Goal: Information Seeking & Learning: Learn about a topic

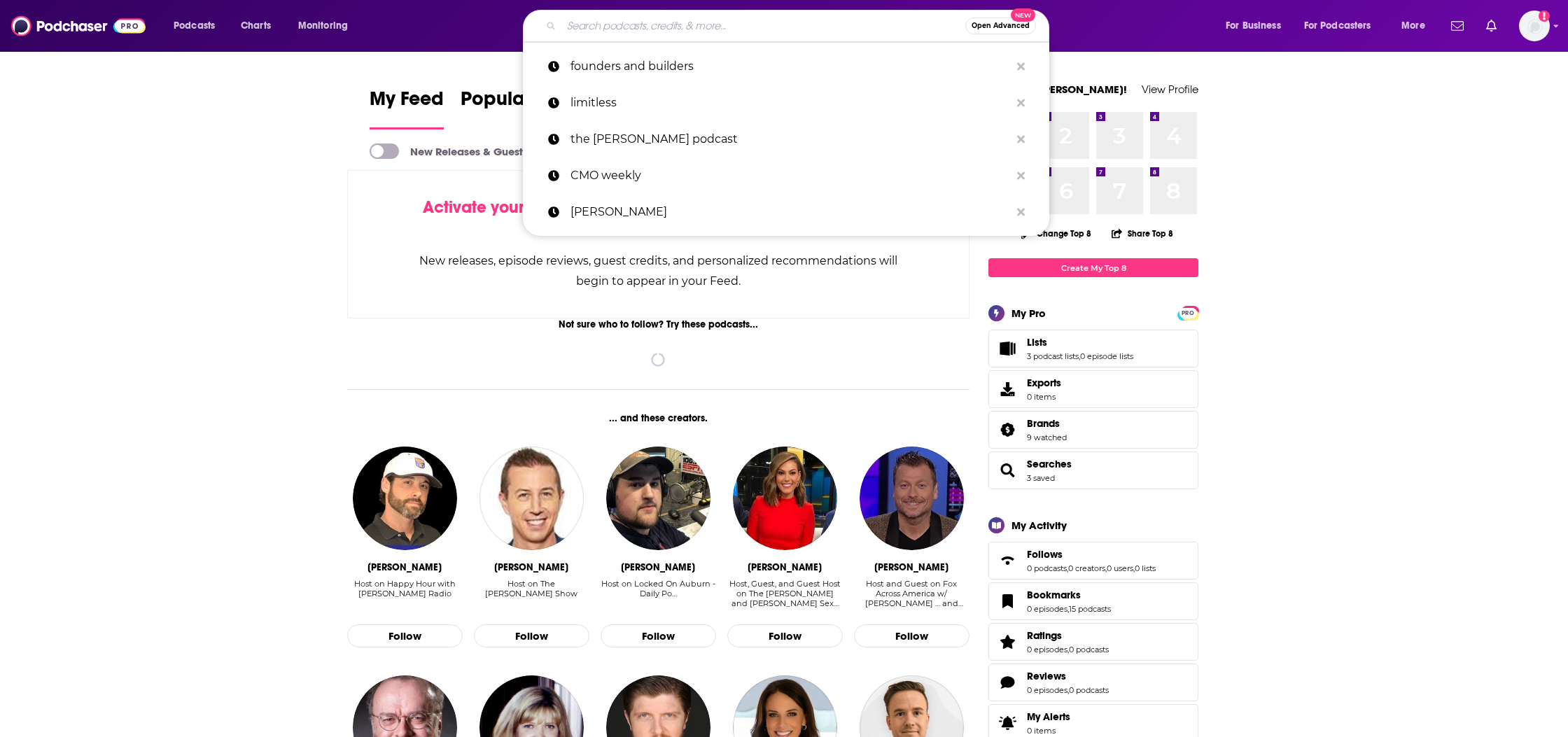
click at [644, 24] on input "Search podcasts, credits, & more..." at bounding box center [762, 26] width 404 height 23
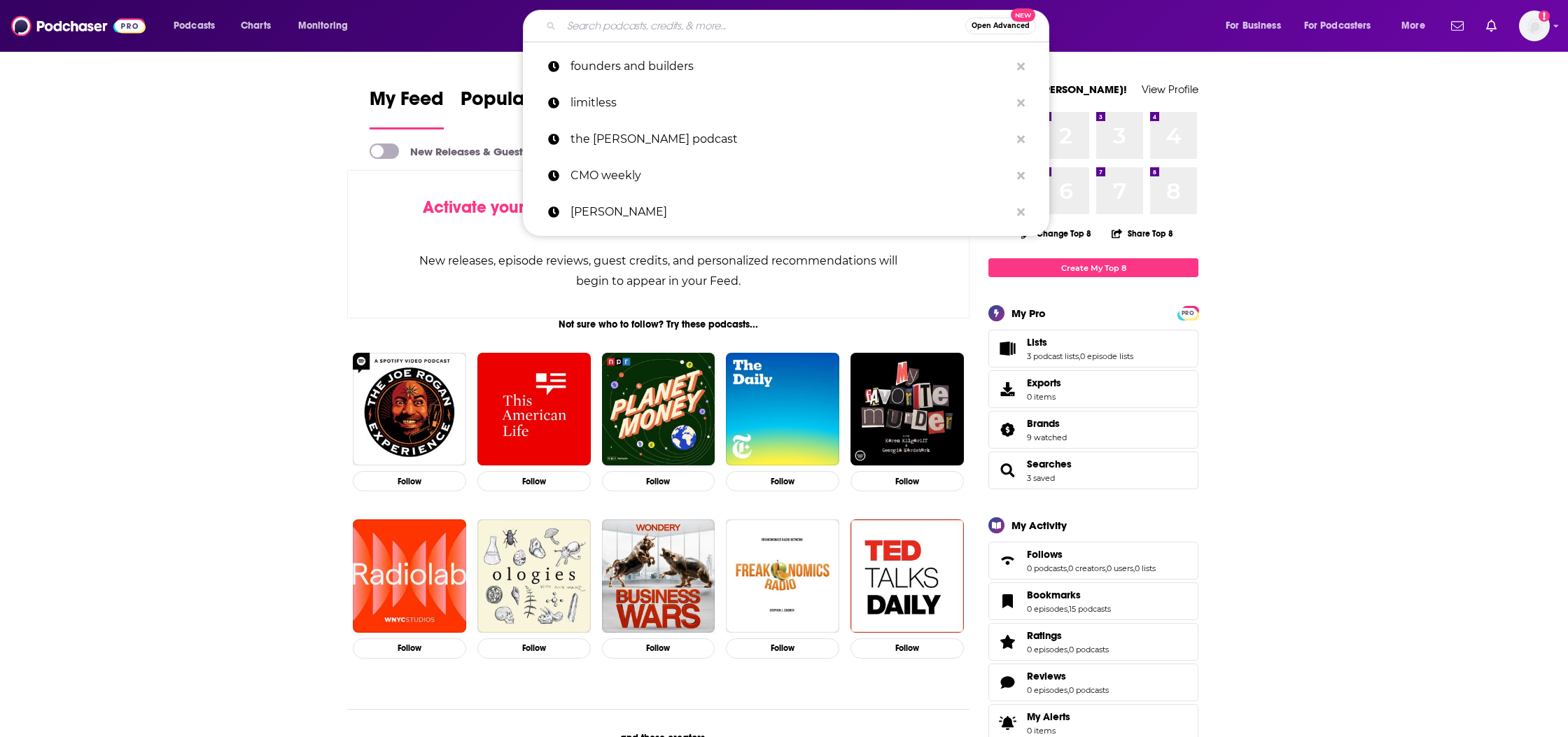
paste input "The Hardtech Podcast"
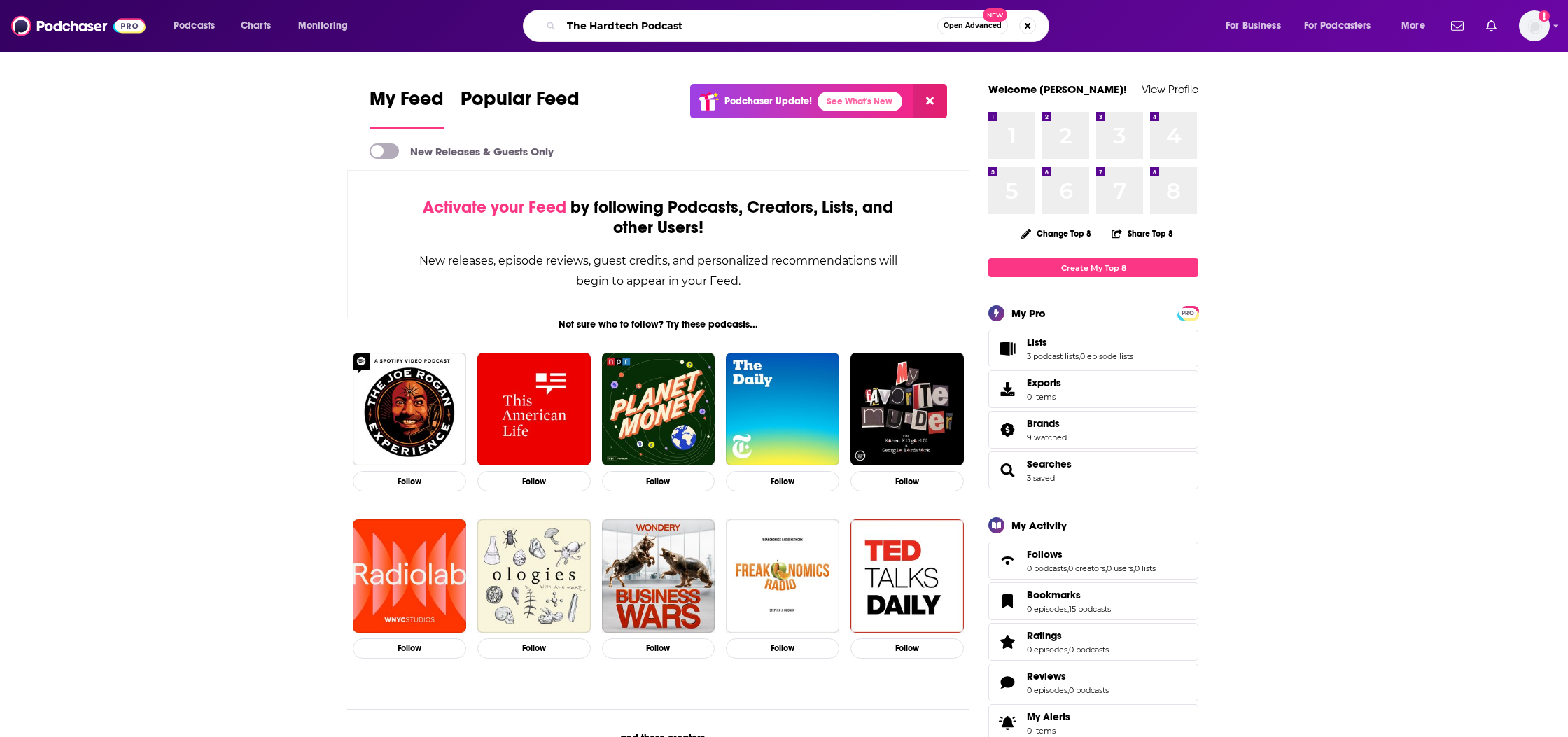
type input "The Hardtech Podcast"
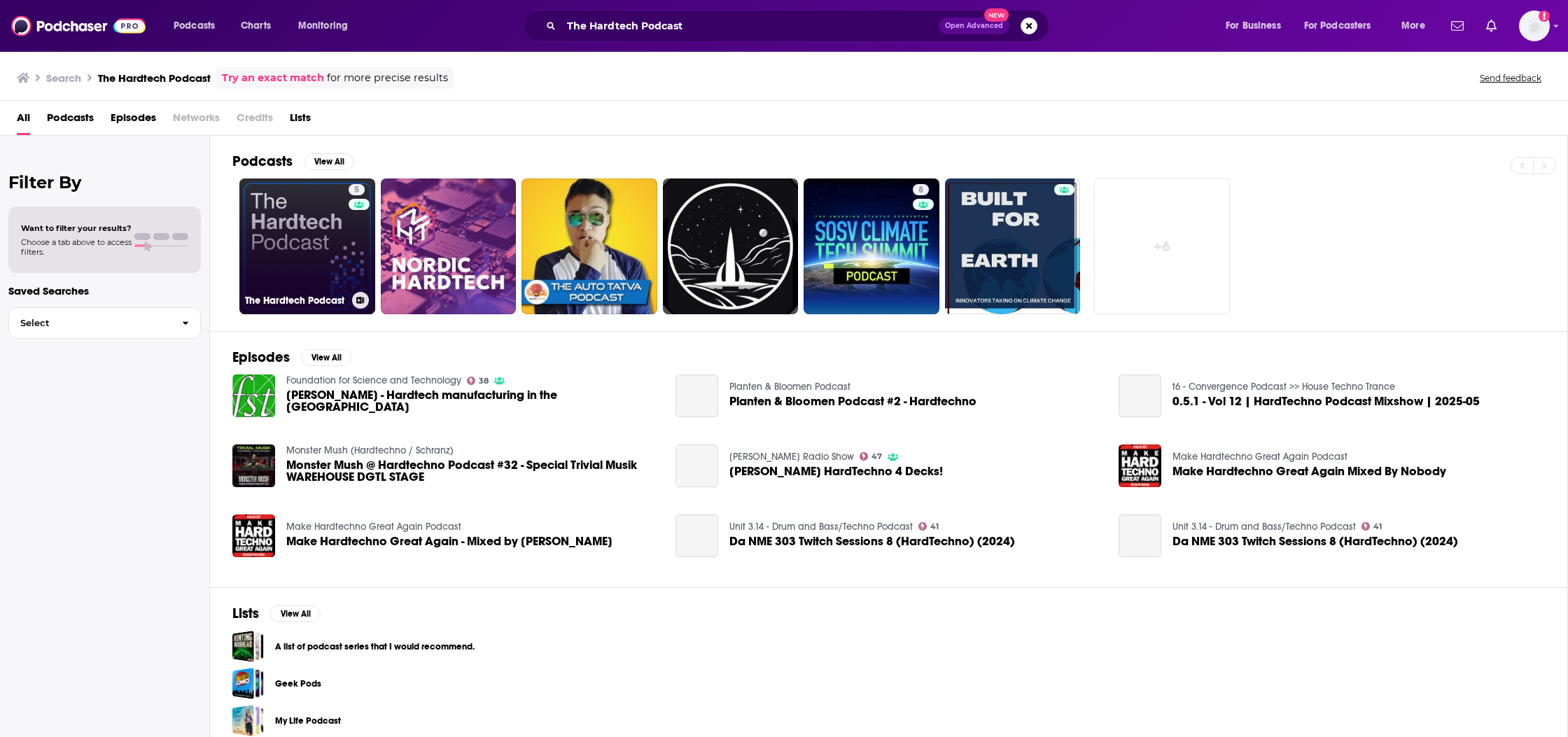
click at [282, 262] on link "5 The Hardtech Podcast" at bounding box center [308, 247] width 136 height 136
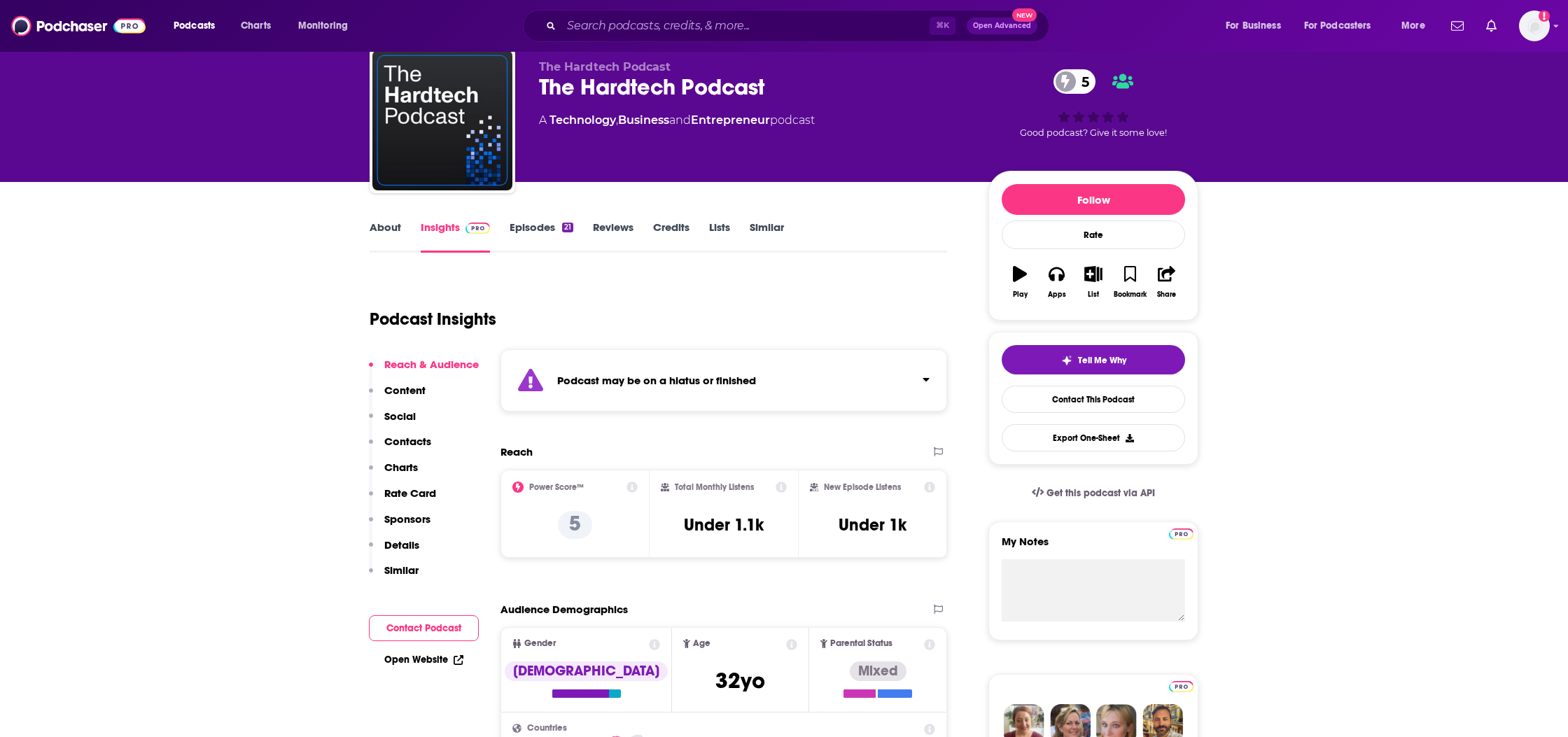
scroll to position [55, 0]
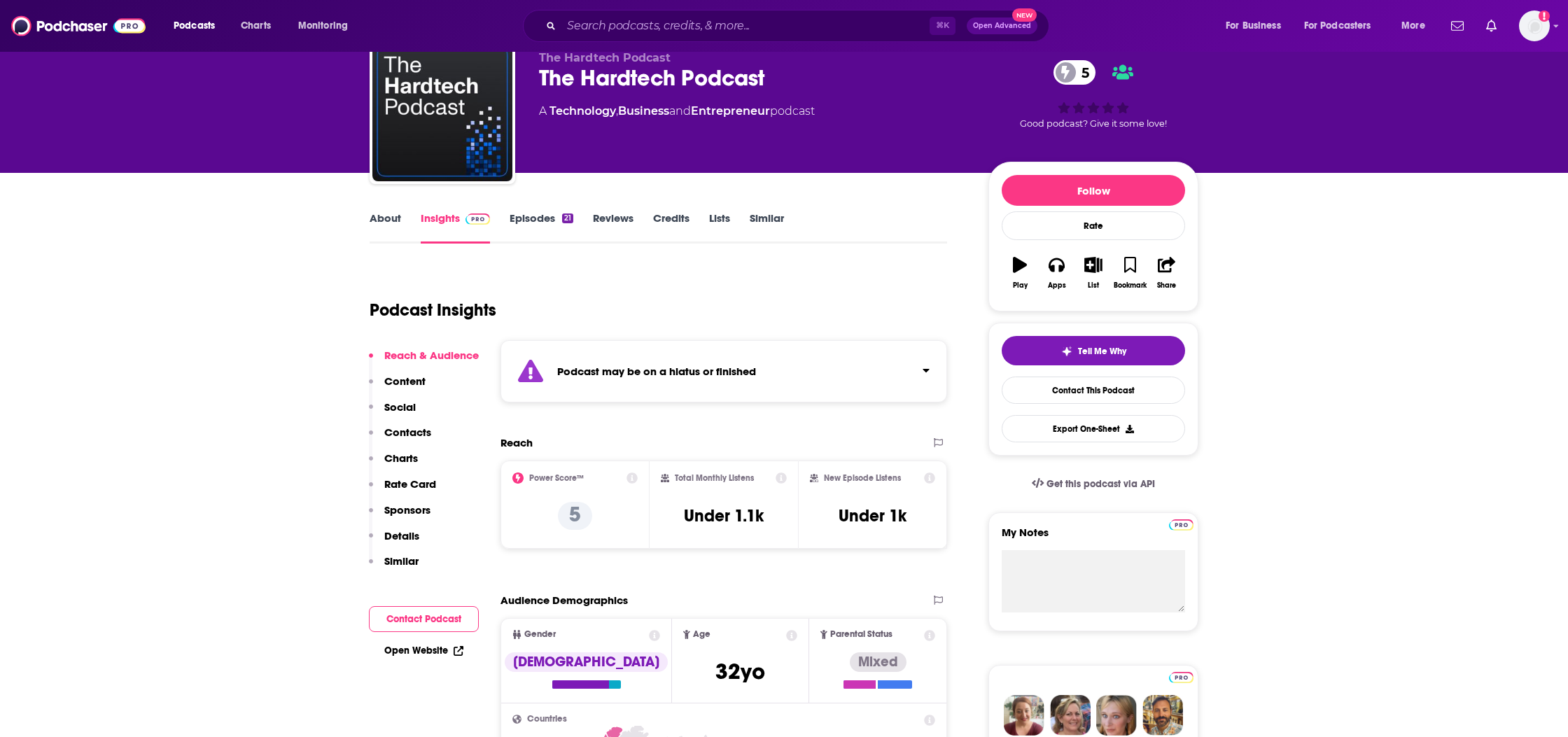
click at [525, 225] on link "Episodes 21" at bounding box center [541, 227] width 64 height 32
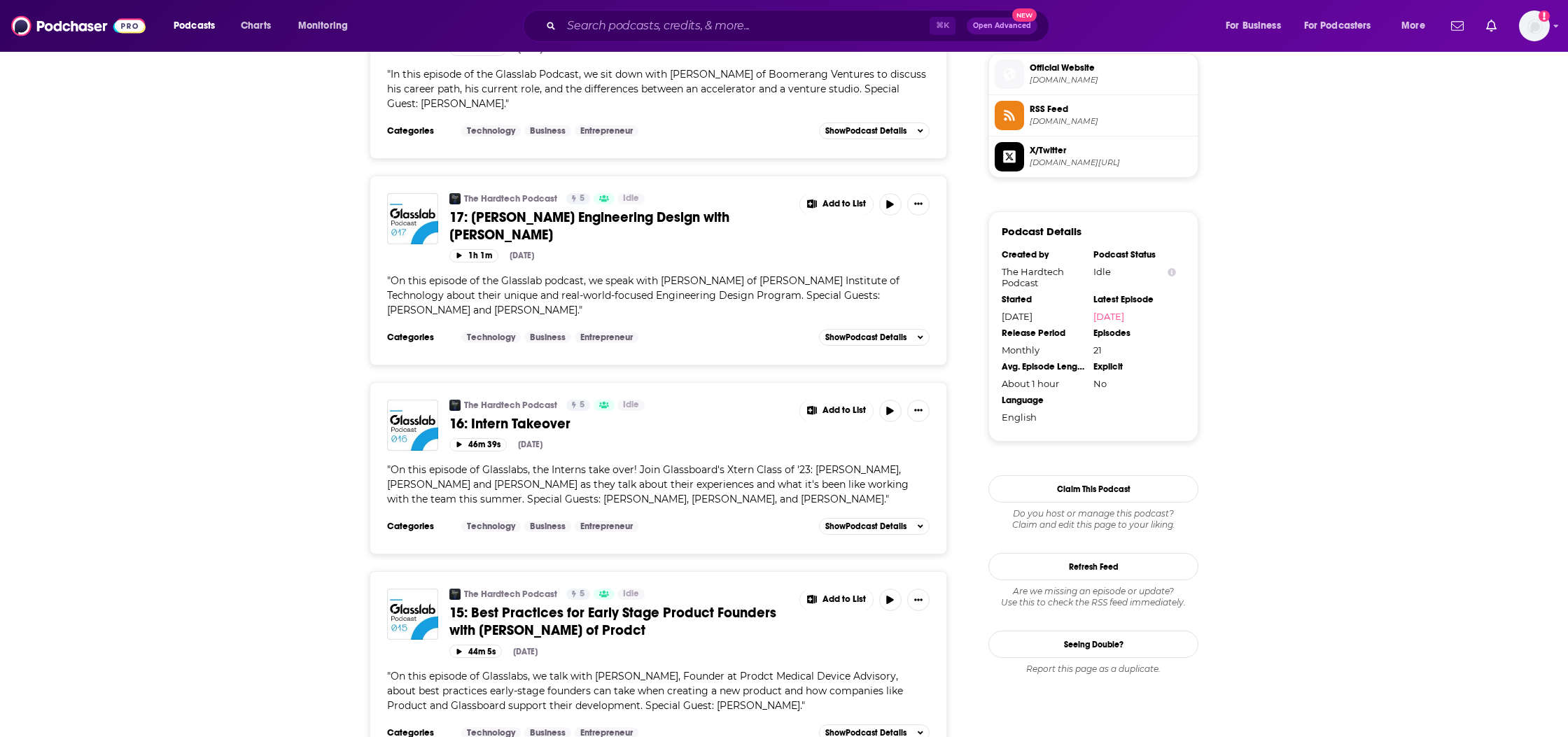
scroll to position [1264, 0]
